Goal: Use online tool/utility

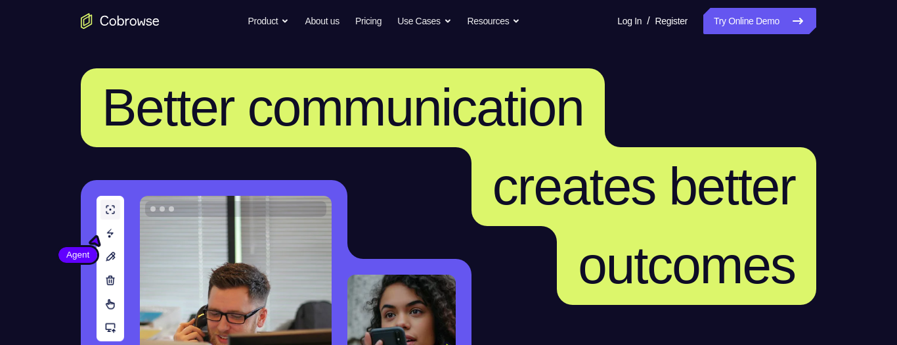
scroll to position [252, 0]
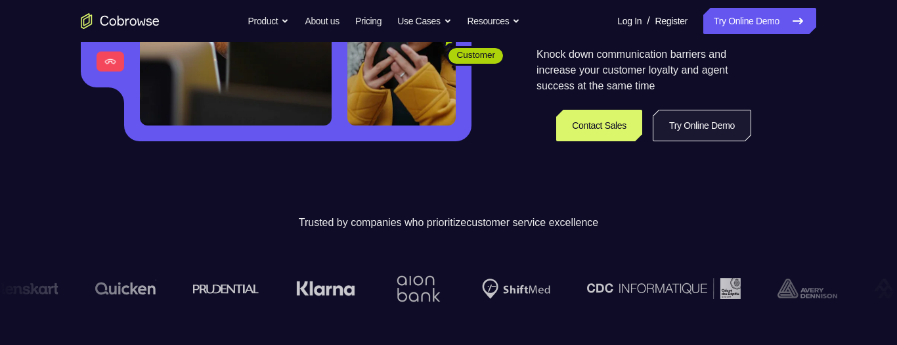
click at [711, 130] on link "Try Online Demo" at bounding box center [702, 126] width 99 height 32
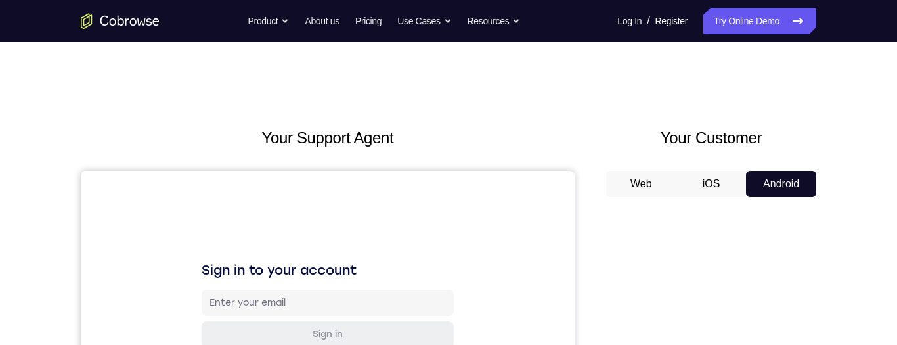
scroll to position [109, 0]
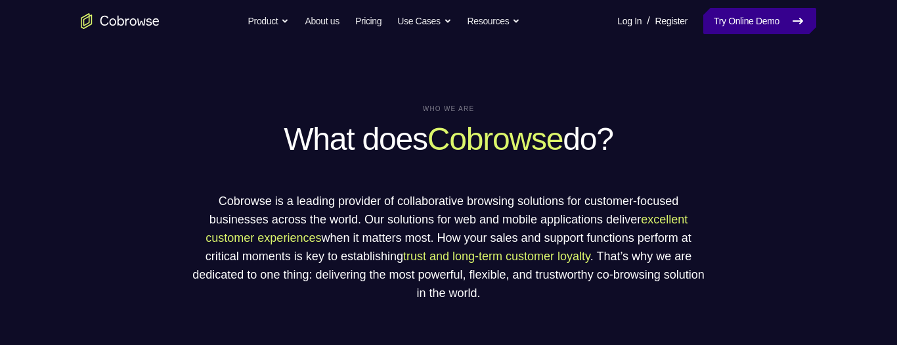
click at [746, 17] on link "Try Online Demo" at bounding box center [759, 21] width 113 height 26
click at [745, 31] on link "Try Online Demo" at bounding box center [759, 21] width 113 height 26
click at [748, 19] on link "Try Online Demo" at bounding box center [759, 21] width 113 height 26
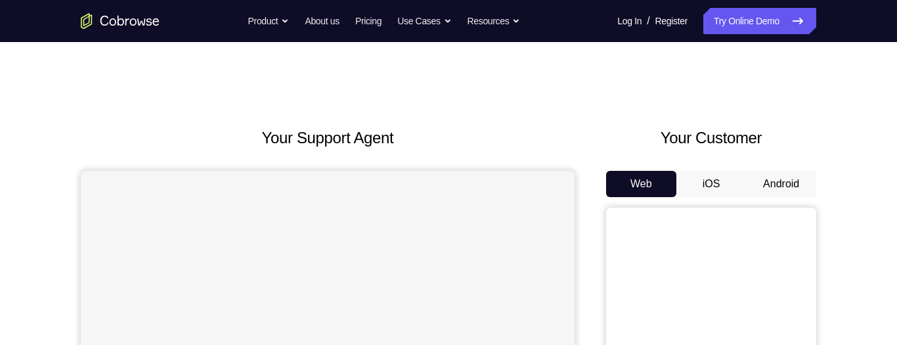
click at [787, 183] on button "Android" at bounding box center [781, 184] width 70 height 26
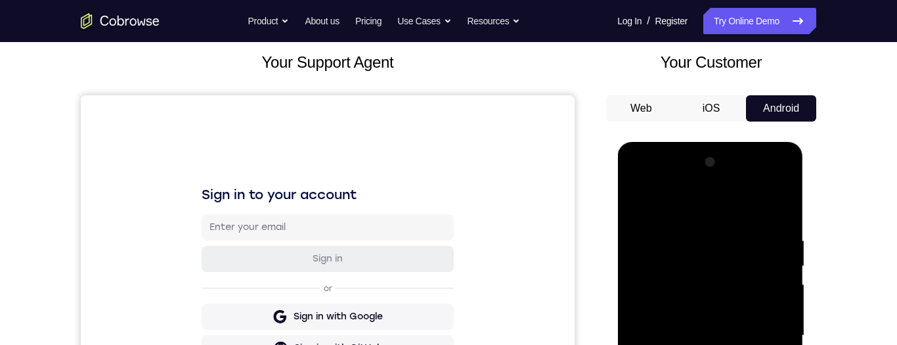
scroll to position [281, 0]
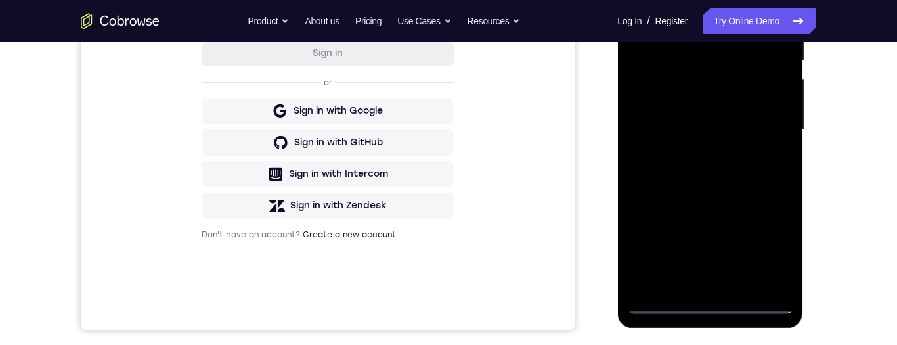
click at [716, 308] on div at bounding box center [709, 130] width 165 height 368
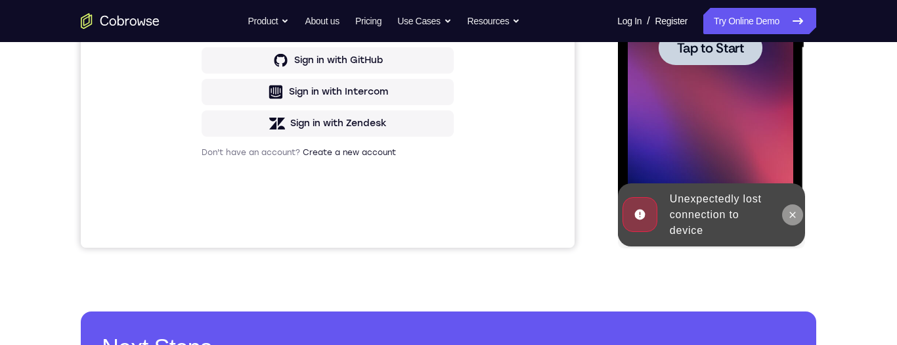
click at [794, 218] on icon at bounding box center [792, 214] width 11 height 11
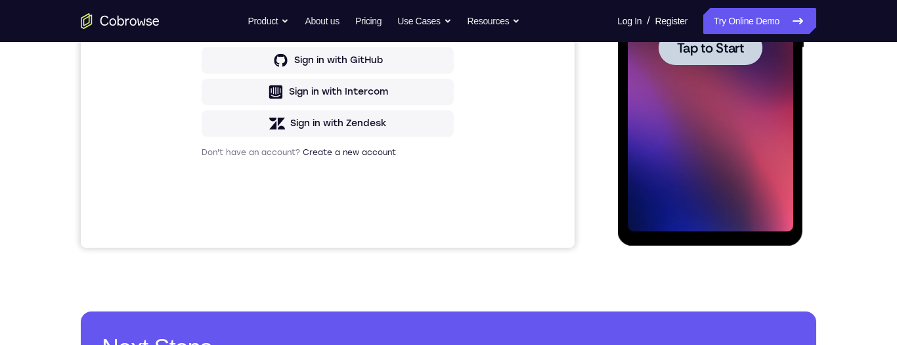
click at [717, 59] on div at bounding box center [710, 47] width 104 height 35
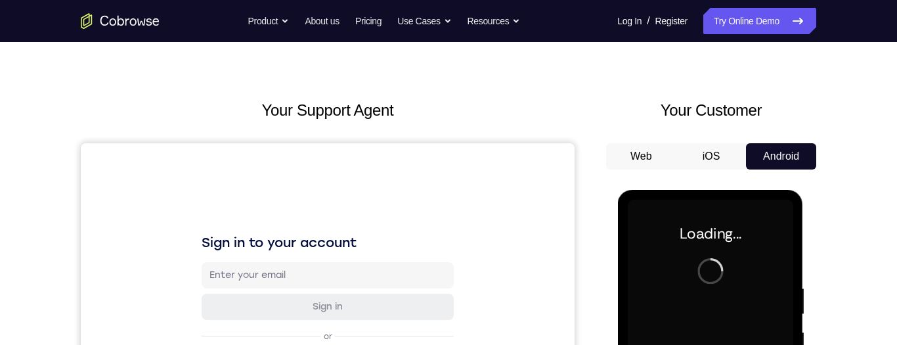
scroll to position [51, 0]
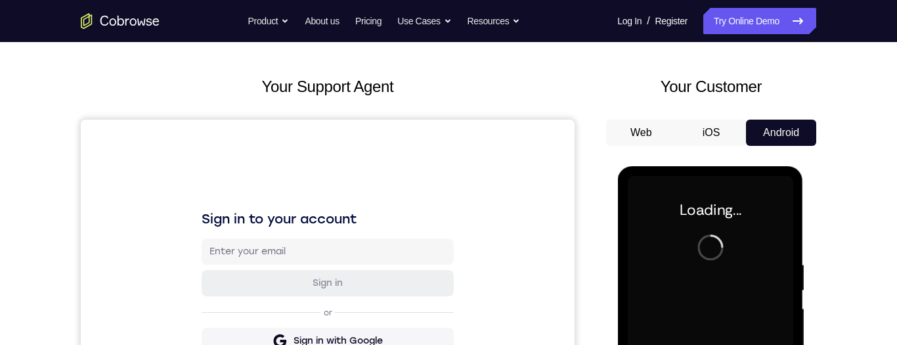
click at [710, 133] on button "iOS" at bounding box center [711, 133] width 70 height 26
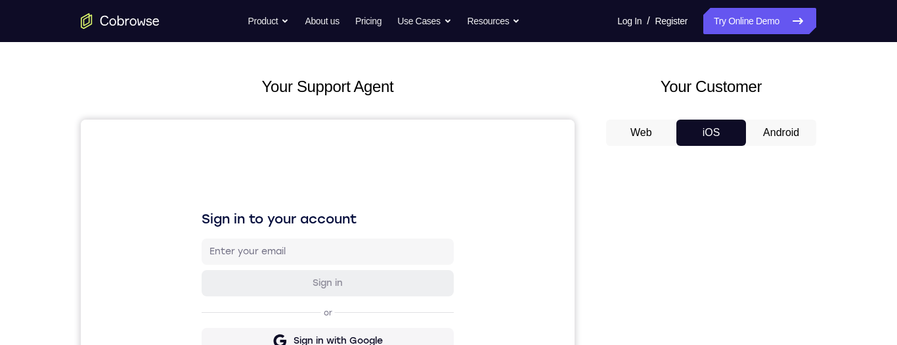
scroll to position [0, 0]
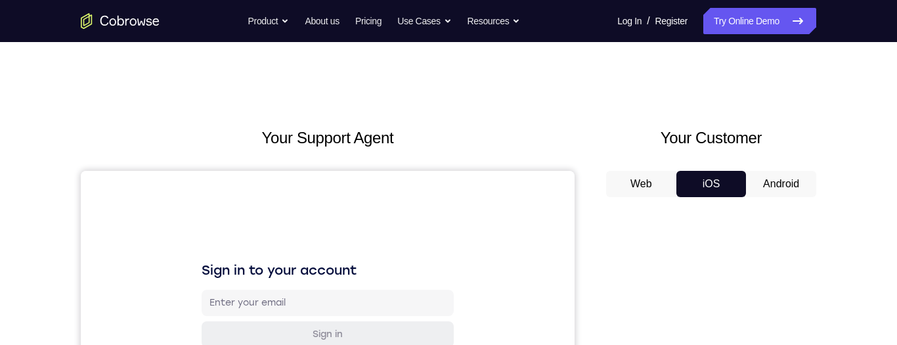
click at [783, 185] on button "Android" at bounding box center [781, 184] width 70 height 26
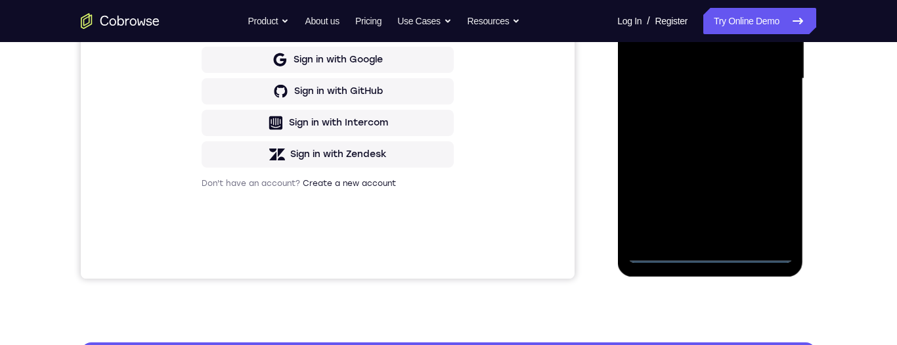
scroll to position [361, 0]
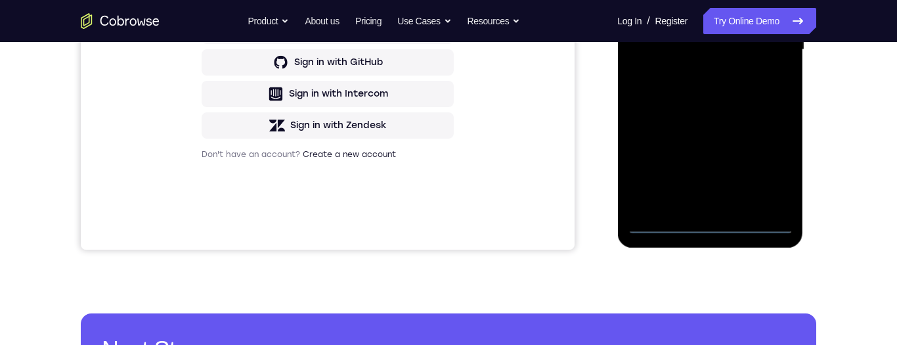
click at [710, 225] on div at bounding box center [709, 50] width 165 height 368
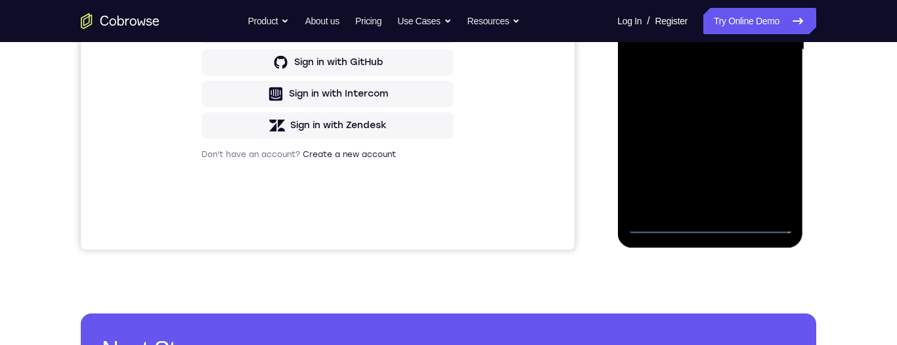
click at [710, 225] on div at bounding box center [709, 50] width 165 height 368
click at [711, 227] on div at bounding box center [709, 50] width 165 height 368
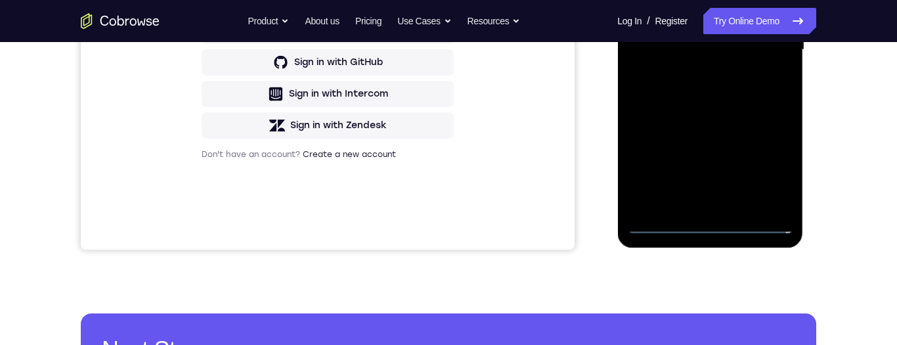
click at [711, 223] on div at bounding box center [709, 50] width 165 height 368
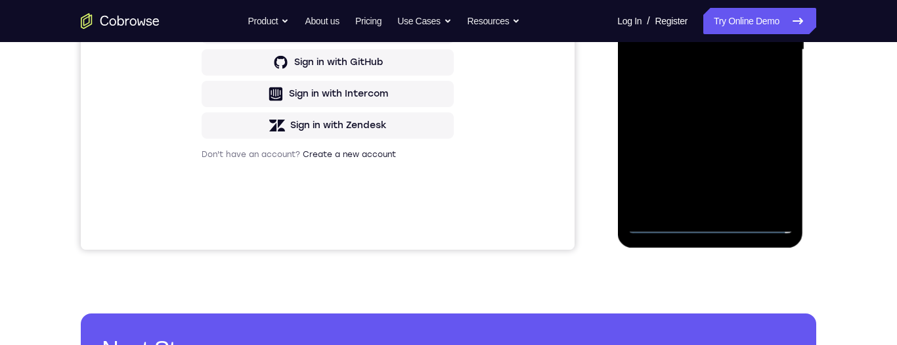
click at [711, 223] on div at bounding box center [709, 50] width 165 height 368
click at [661, 225] on div at bounding box center [709, 50] width 165 height 368
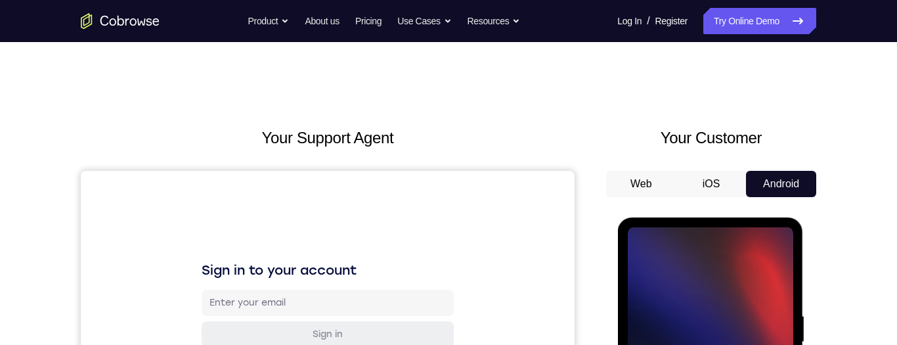
scroll to position [58, 0]
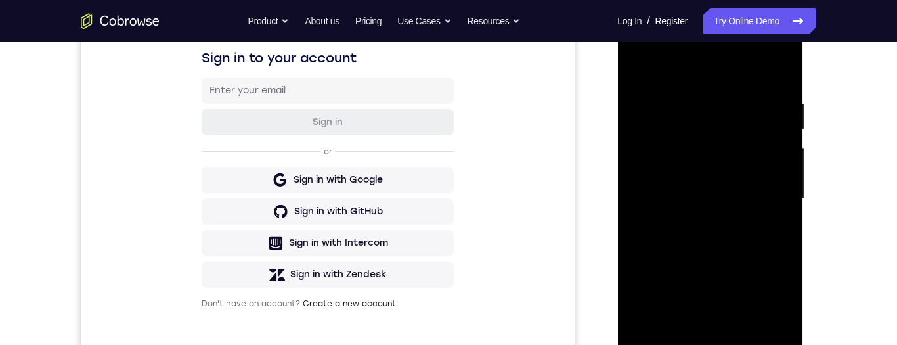
scroll to position [308, 0]
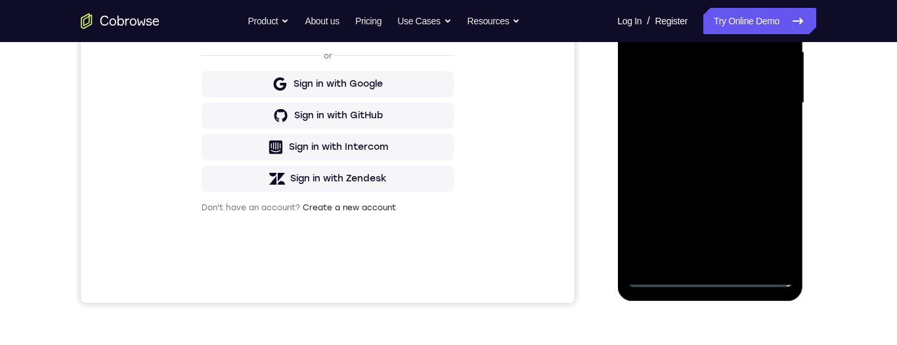
click at [712, 272] on div at bounding box center [709, 103] width 165 height 368
click at [708, 278] on div at bounding box center [709, 103] width 165 height 368
click at [711, 278] on div at bounding box center [709, 103] width 165 height 368
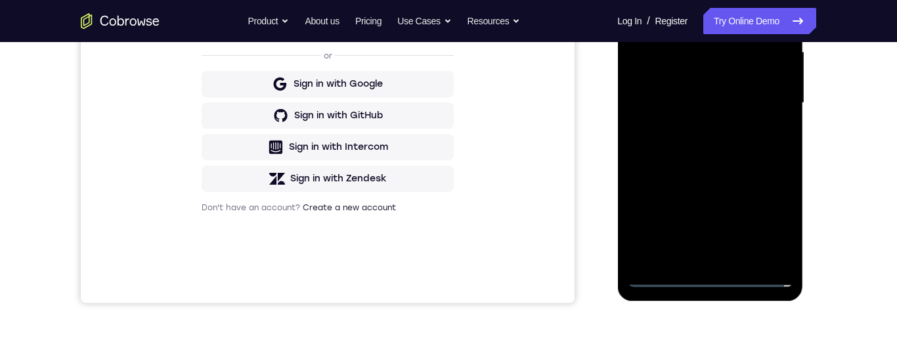
click at [711, 278] on div at bounding box center [709, 103] width 165 height 368
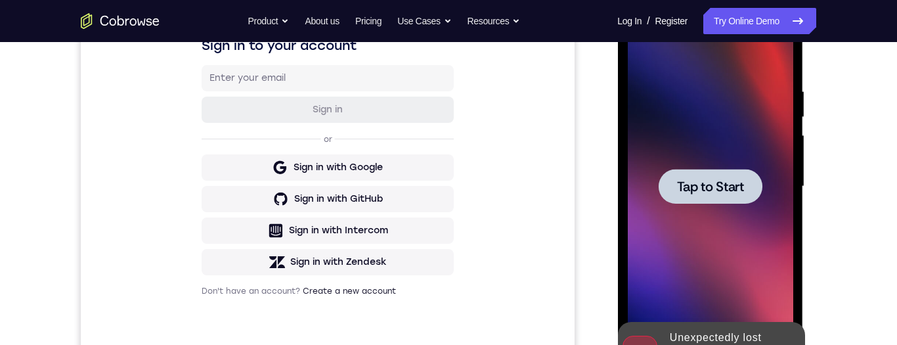
click at [724, 189] on span "Tap to Start" at bounding box center [709, 186] width 67 height 13
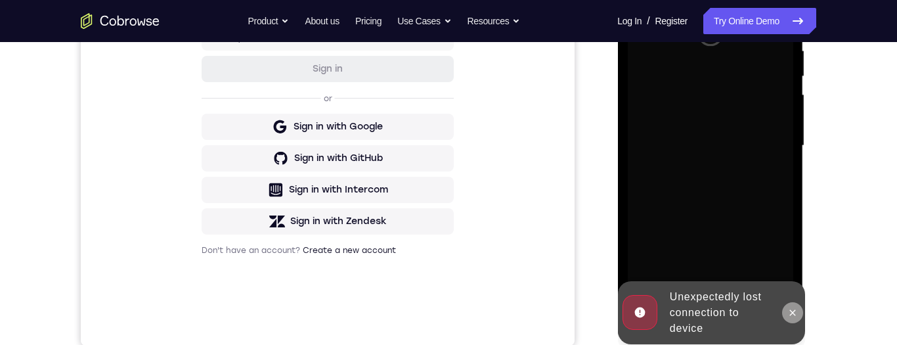
click at [790, 309] on icon at bounding box center [792, 312] width 11 height 11
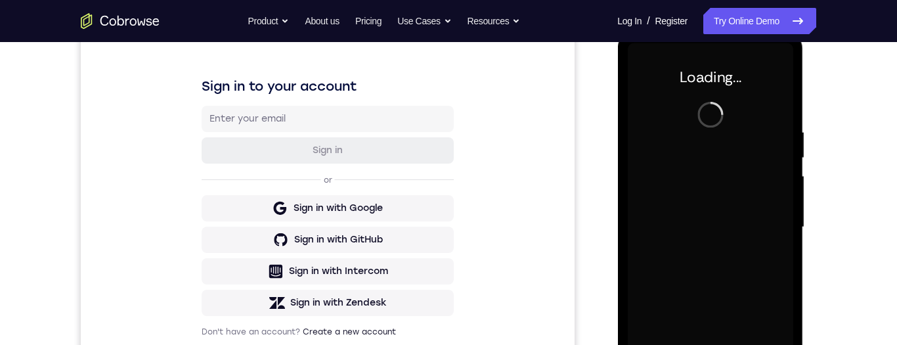
scroll to position [178, 0]
